Goal: Information Seeking & Learning: Check status

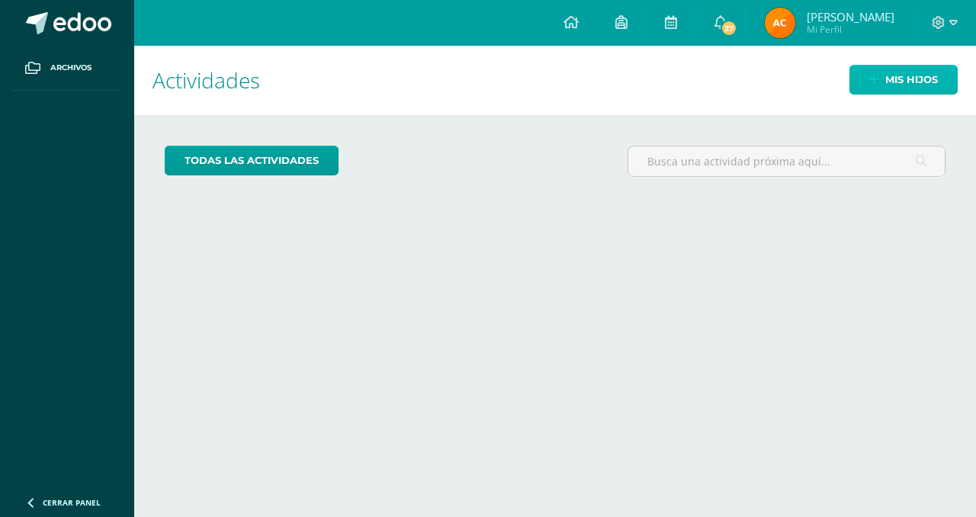
click at [856, 91] on link "Mis hijos" at bounding box center [904, 80] width 108 height 30
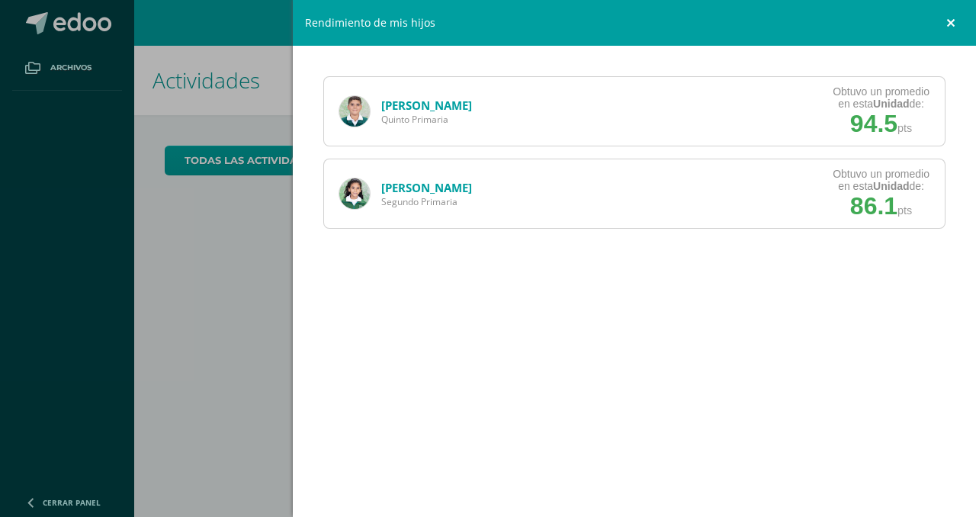
click at [950, 16] on link at bounding box center [953, 23] width 46 height 46
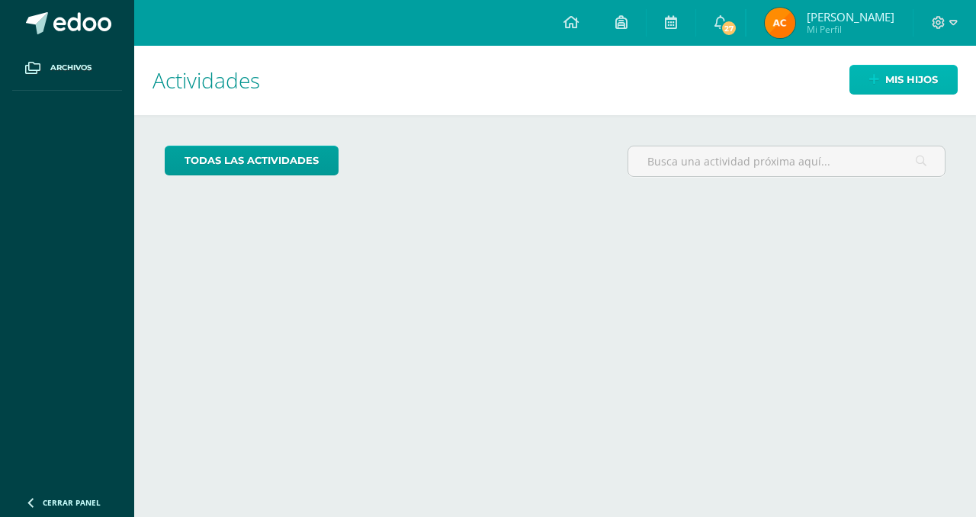
click at [881, 78] on link "Mis hijos" at bounding box center [904, 80] width 108 height 30
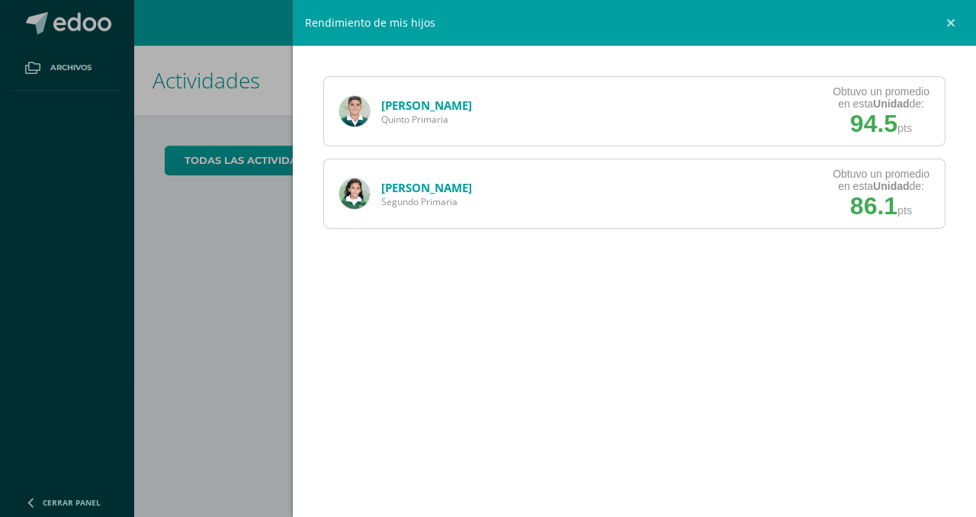
drag, startPoint x: 409, startPoint y: 93, endPoint x: 428, endPoint y: 118, distance: 31.6
click at [410, 94] on div "José Sandoval Quinto Primaria" at bounding box center [405, 111] width 163 height 69
click at [427, 117] on span "Quinto Primaria" at bounding box center [426, 119] width 91 height 13
click at [425, 109] on link "[PERSON_NAME]" at bounding box center [426, 105] width 91 height 15
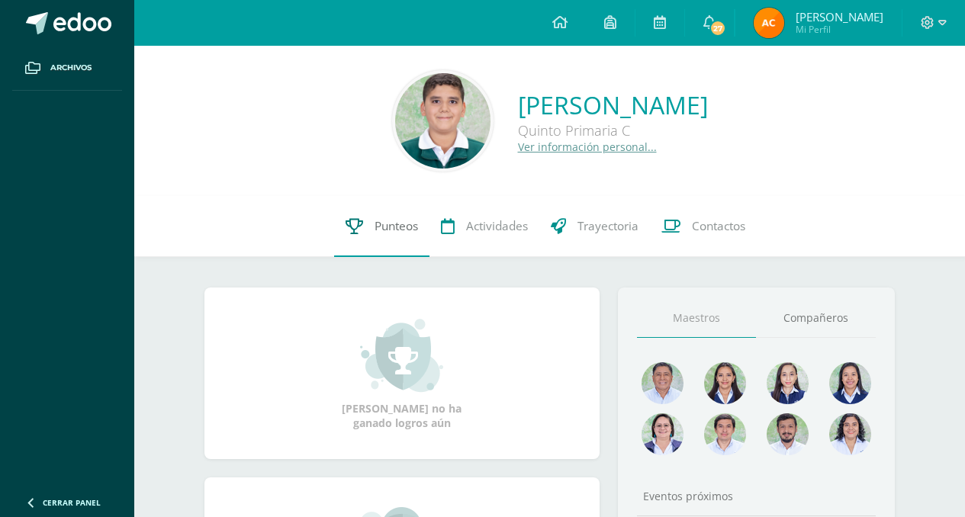
click at [389, 222] on span "Punteos" at bounding box center [395, 226] width 43 height 16
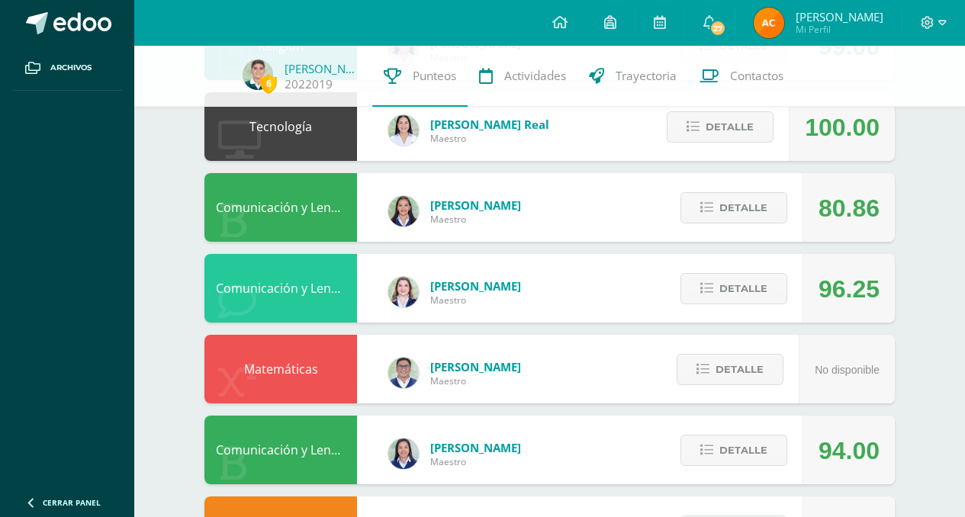
scroll to position [356, 0]
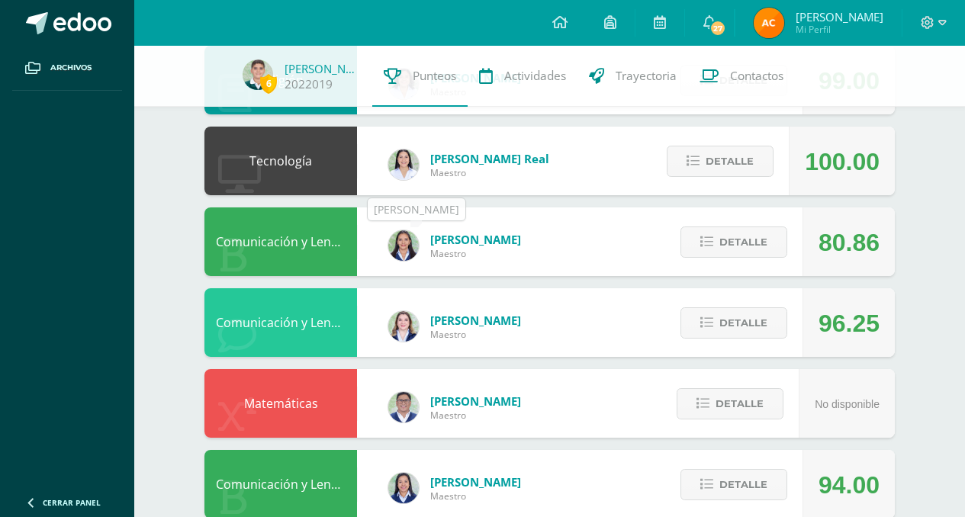
click at [434, 239] on span "[PERSON_NAME]" at bounding box center [475, 239] width 91 height 15
click at [395, 239] on img at bounding box center [403, 245] width 31 height 31
click at [426, 257] on div "[PERSON_NAME]" at bounding box center [454, 245] width 163 height 69
click at [381, 243] on div "[PERSON_NAME]" at bounding box center [454, 245] width 163 height 69
click at [702, 250] on button "Detalle" at bounding box center [733, 242] width 107 height 31
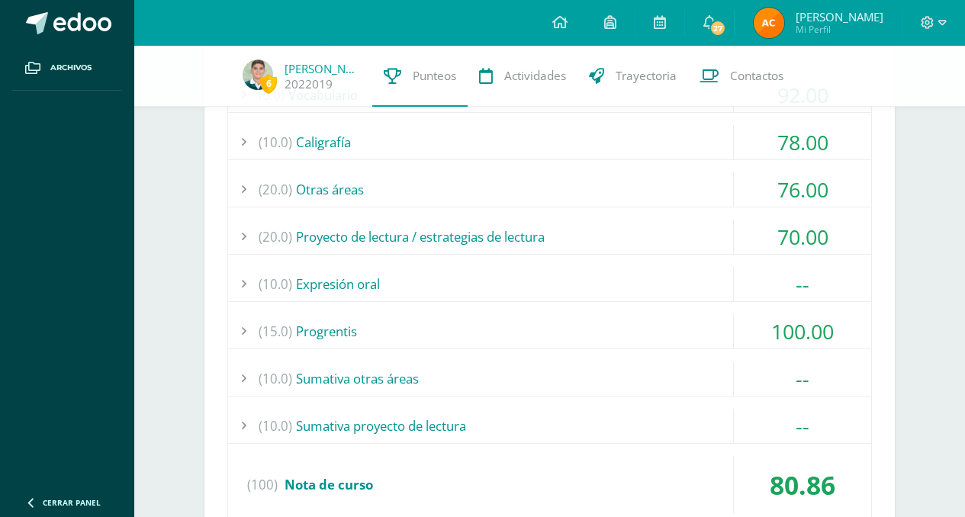
scroll to position [644, 0]
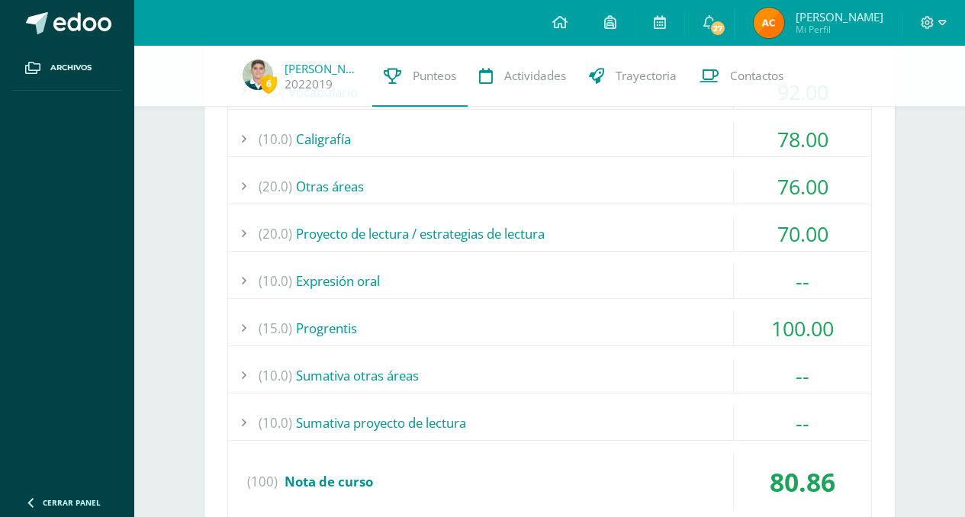
click at [580, 275] on div "(10.0) Expresión oral" at bounding box center [549, 281] width 643 height 34
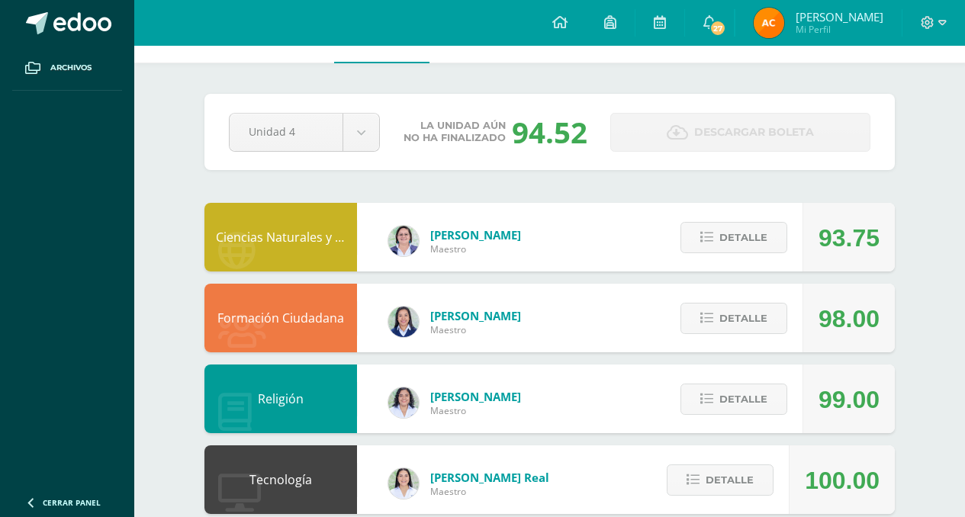
scroll to position [0, 0]
